Goal: Task Accomplishment & Management: Use online tool/utility

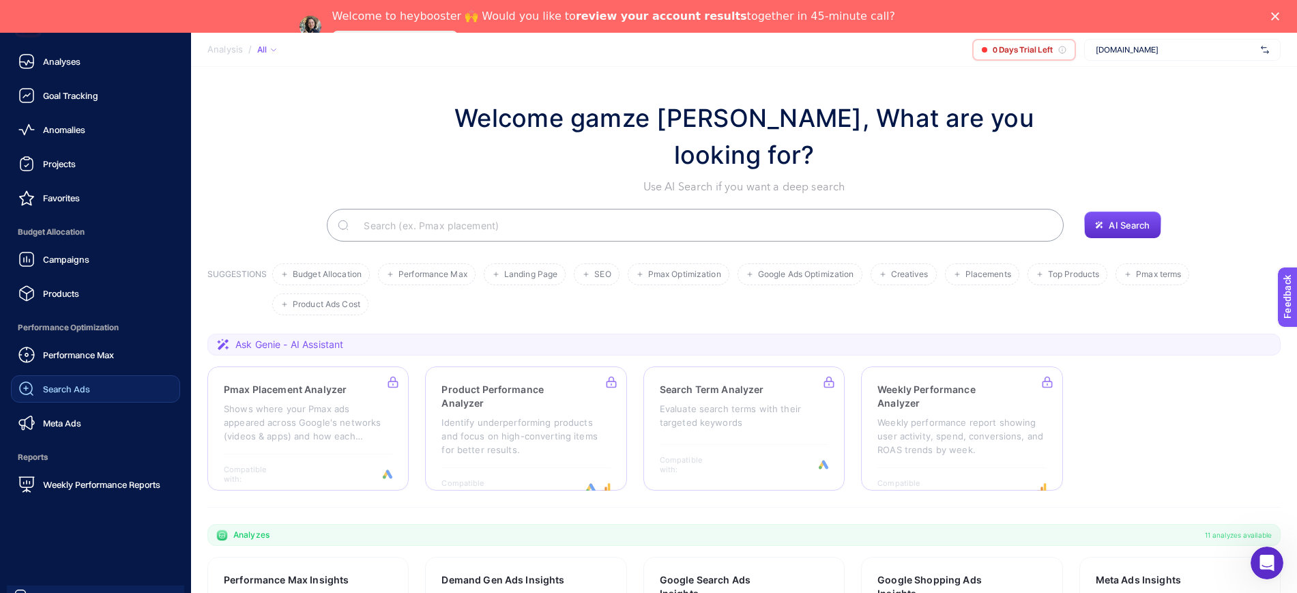
click at [77, 394] on div "Search Ads" at bounding box center [54, 389] width 72 height 16
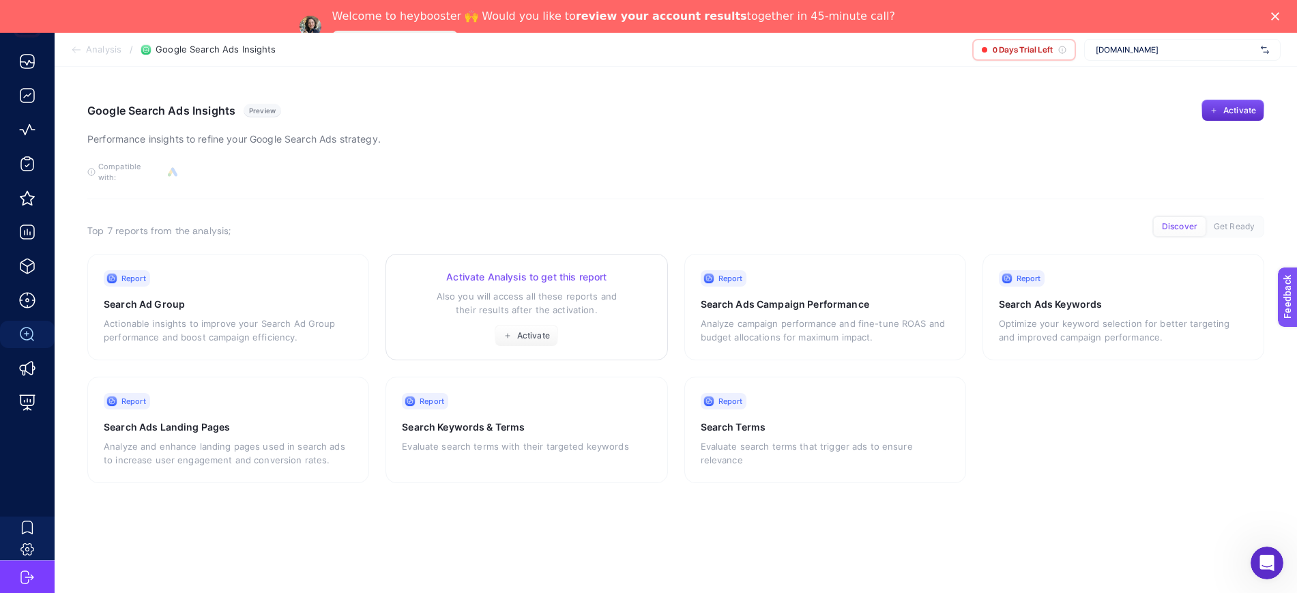
click at [554, 325] on button "Activate" at bounding box center [526, 336] width 63 height 22
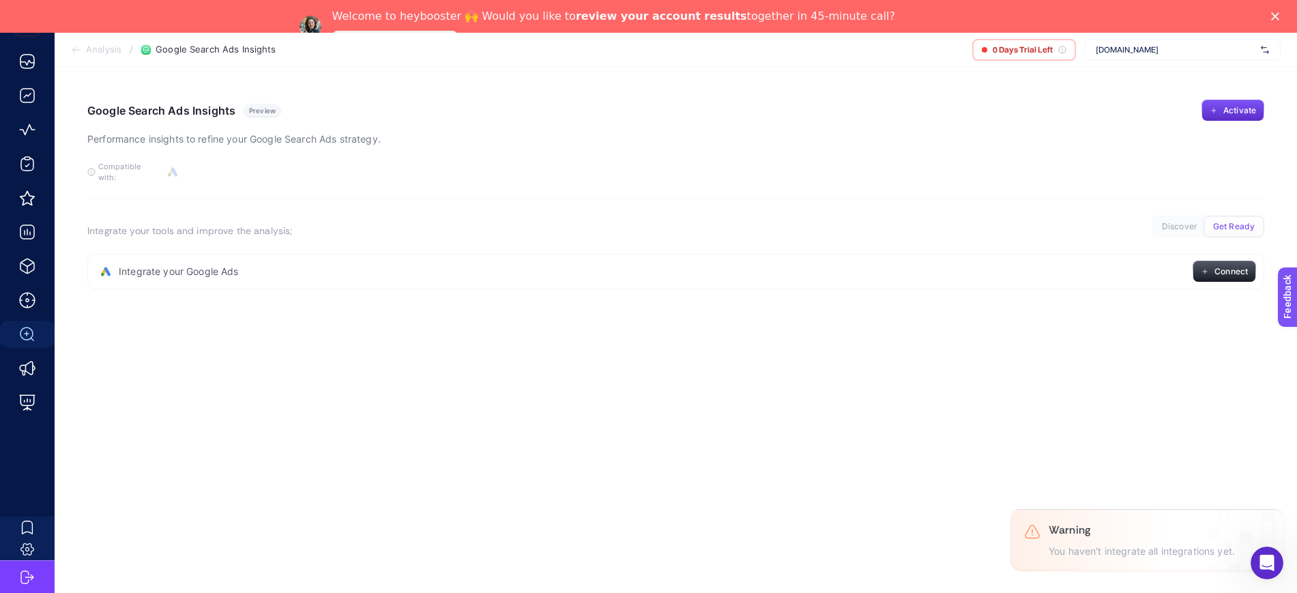
click at [215, 265] on span "Integrate your Google Ads" at bounding box center [179, 272] width 120 height 14
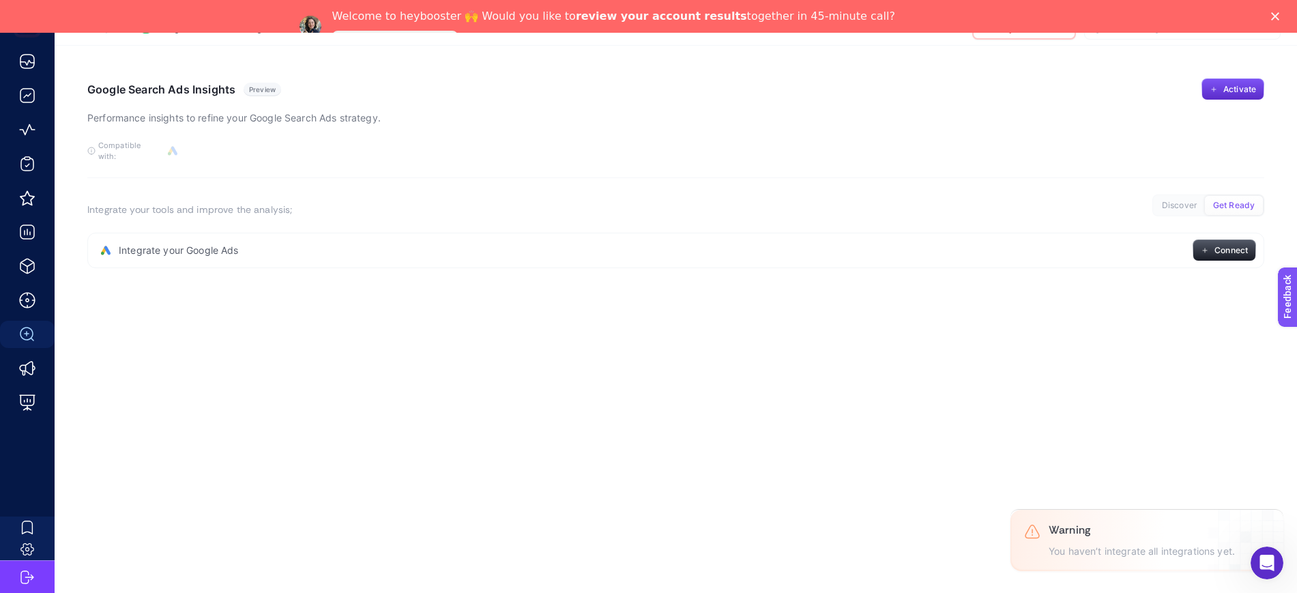
scroll to position [33, 0]
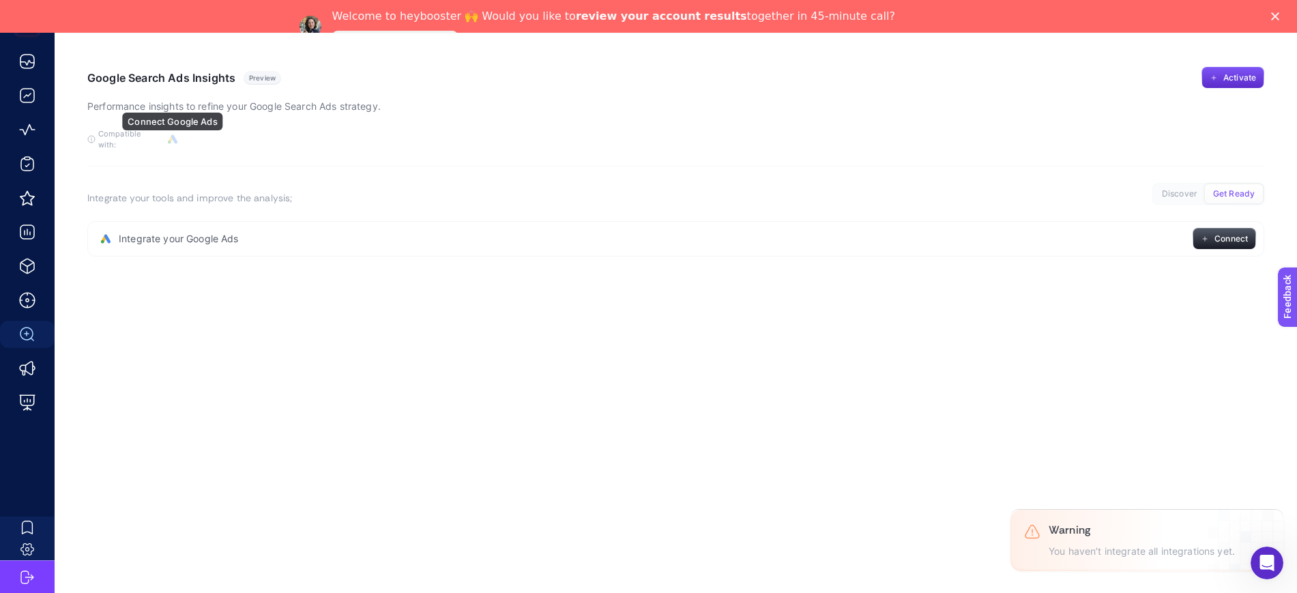
click at [171, 134] on icon "button" at bounding box center [173, 139] width 10 height 10
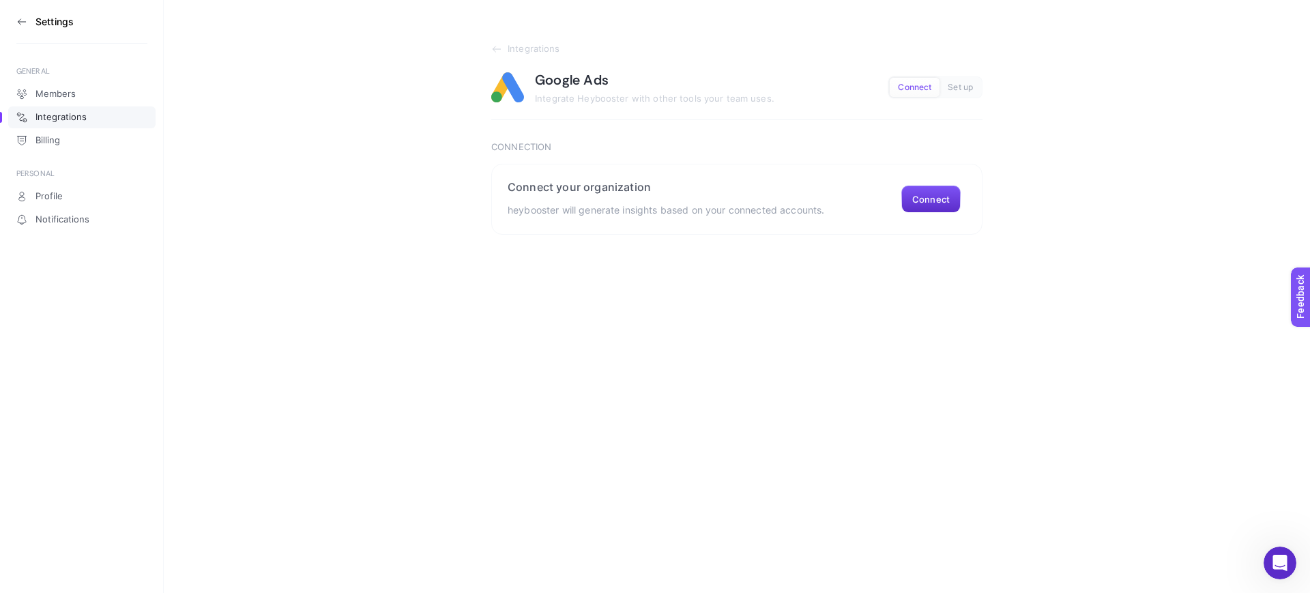
click at [18, 20] on icon at bounding box center [19, 20] width 3 height 5
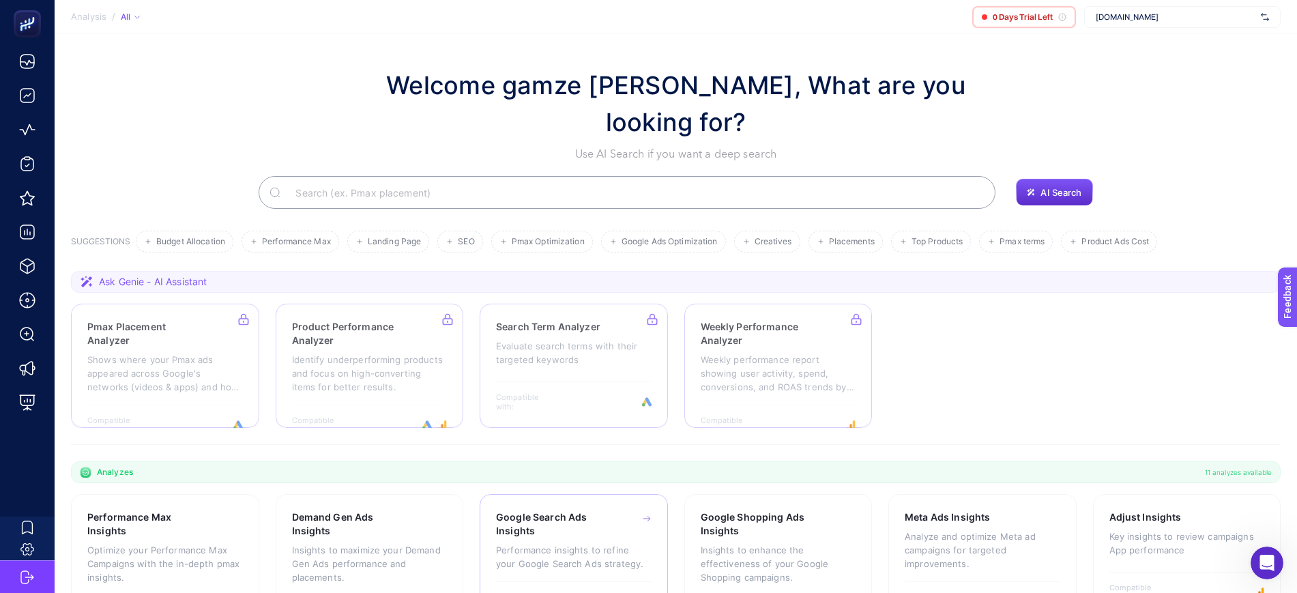
scroll to position [145, 0]
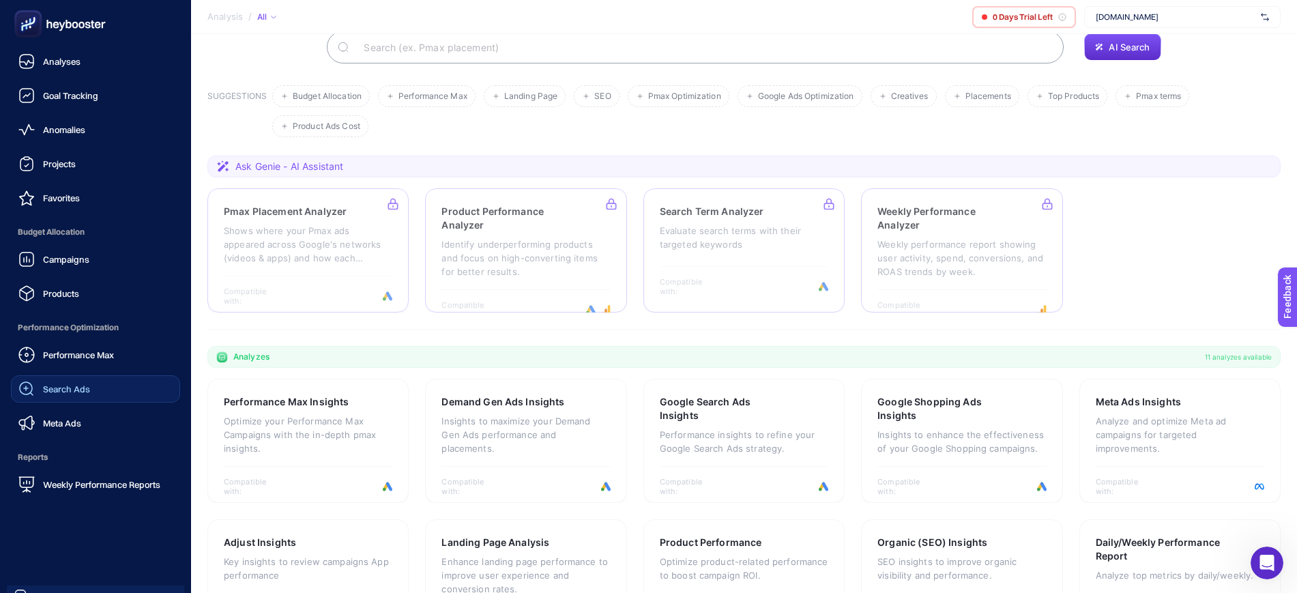
click at [55, 384] on span "Search Ads" at bounding box center [66, 388] width 47 height 11
